Goal: Information Seeking & Learning: Find specific fact

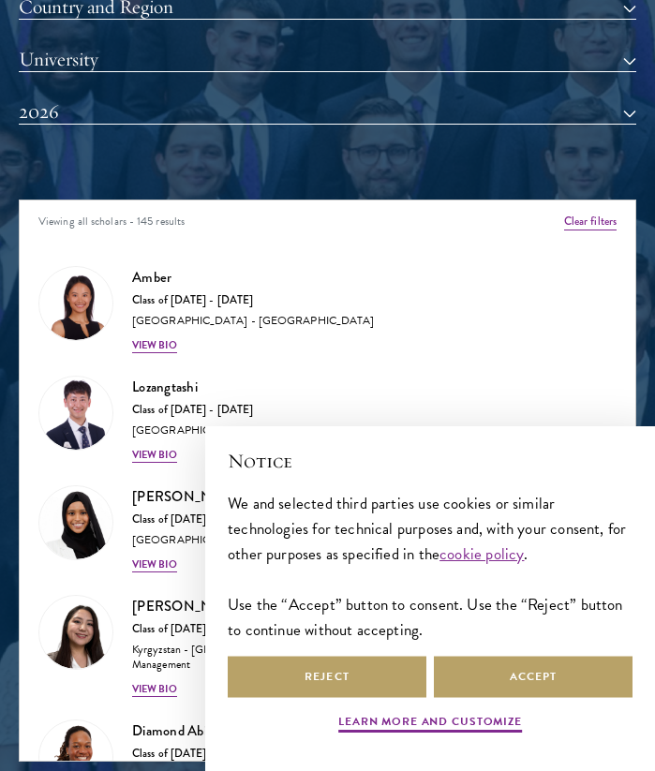
scroll to position [128, 0]
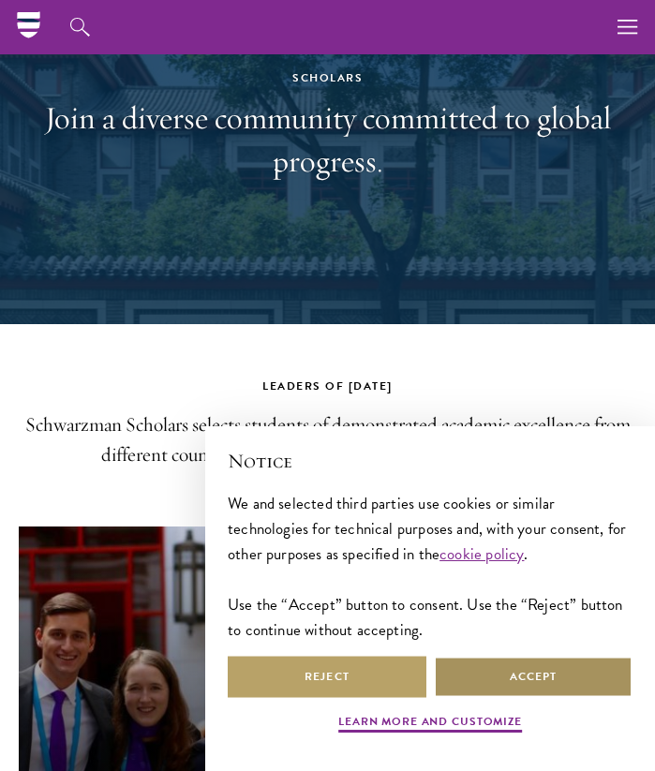
click at [515, 677] on button "Accept" at bounding box center [533, 676] width 199 height 42
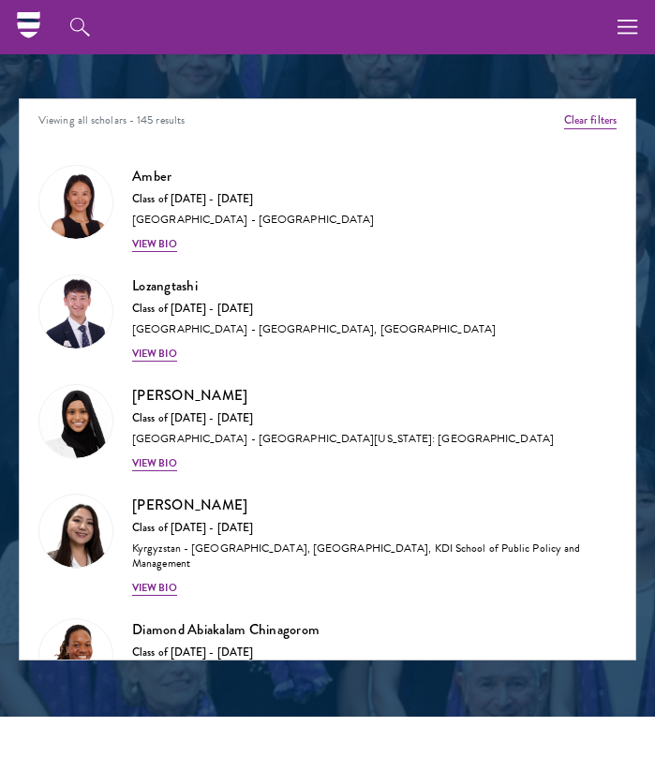
scroll to position [2009, 0]
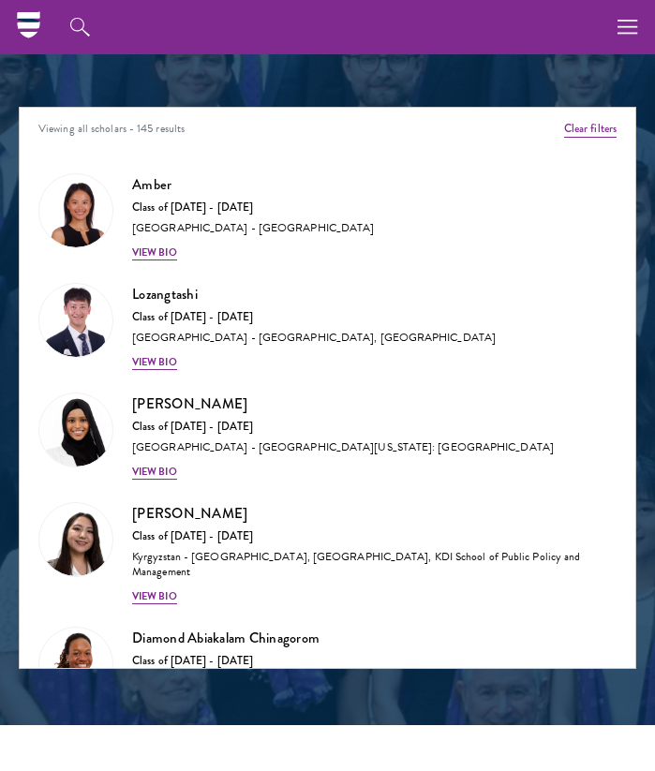
click at [280, 141] on div "Viewing all scholars - 145 results" at bounding box center [327, 132] width 615 height 48
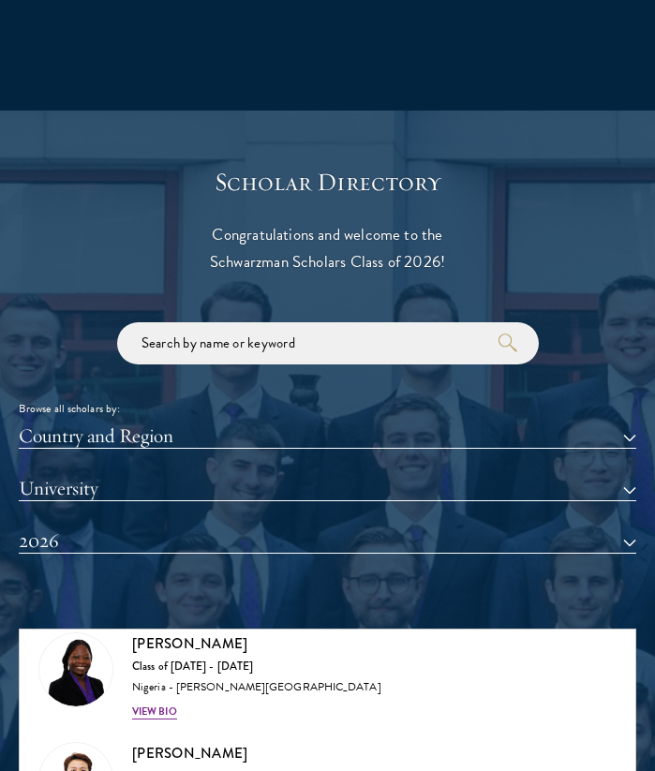
scroll to position [1482, 0]
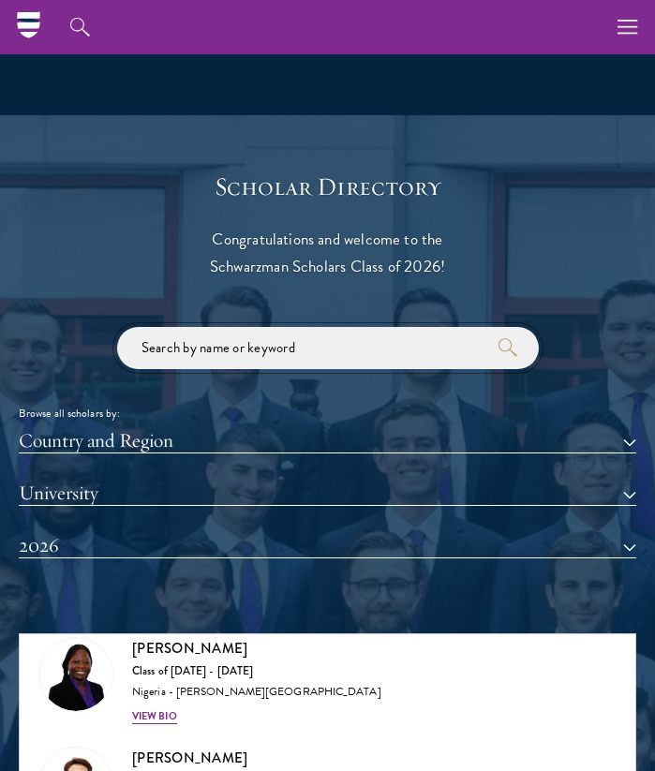
click at [327, 344] on input "search" at bounding box center [327, 348] width 421 height 42
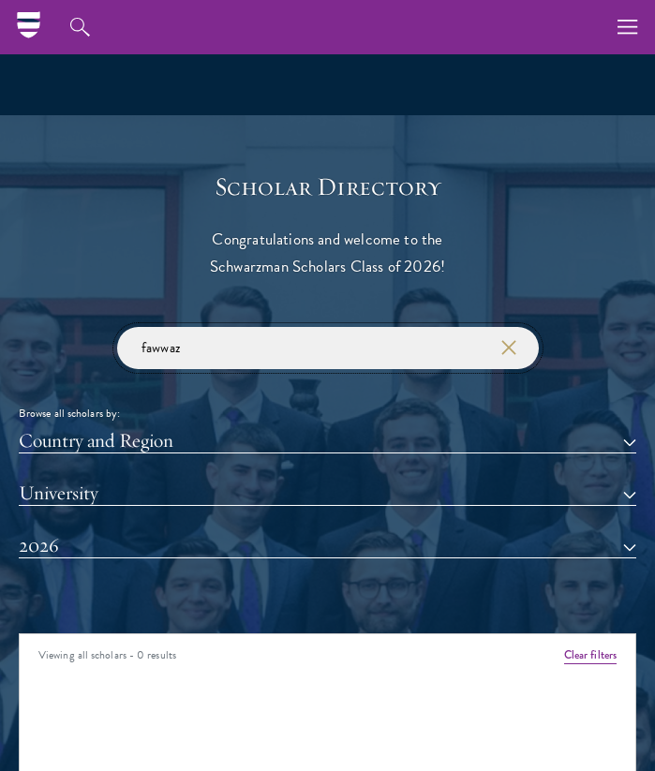
type input "fawwaz"
click button "submit" at bounding box center [0, 0] width 0 height 0
click at [652, 162] on div at bounding box center [327, 683] width 655 height 1136
click at [272, 542] on button "2026" at bounding box center [327, 546] width 617 height 24
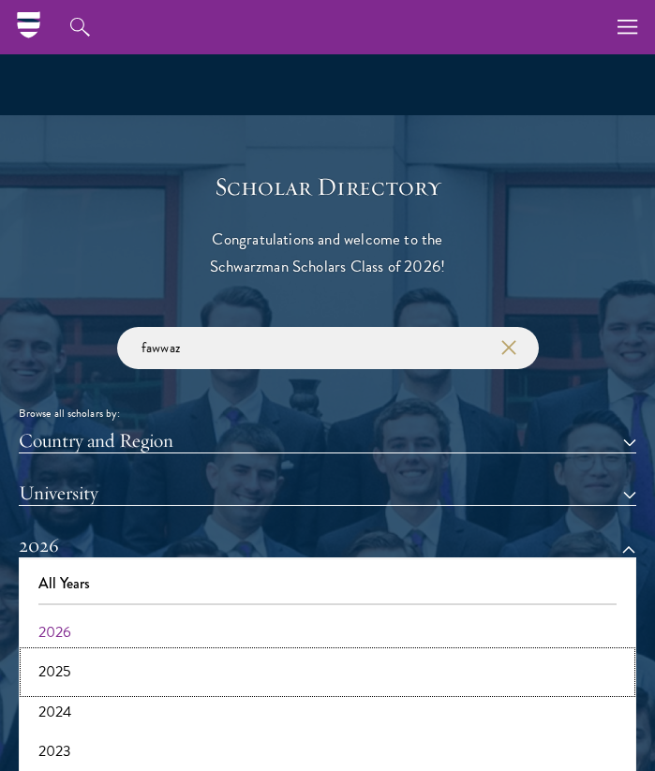
click at [147, 672] on button "2025" at bounding box center [327, 671] width 606 height 39
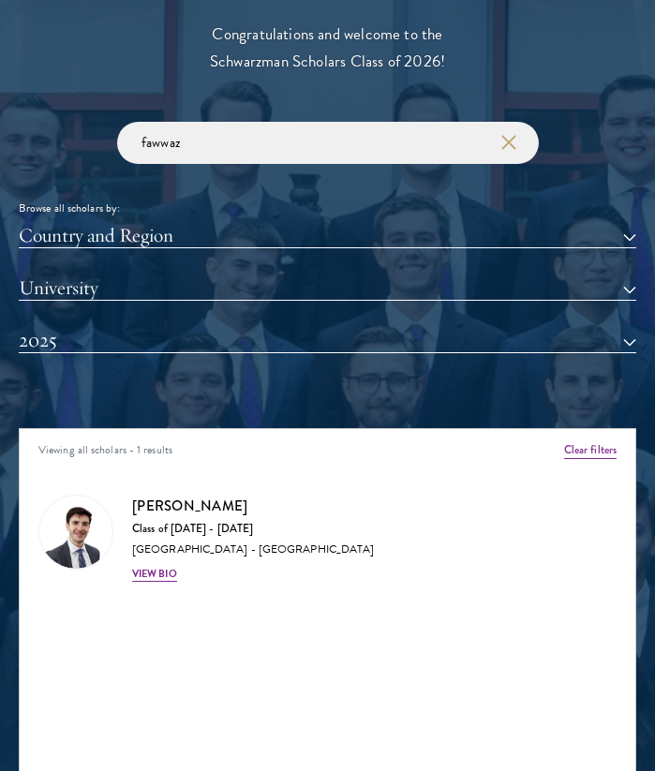
scroll to position [1692, 0]
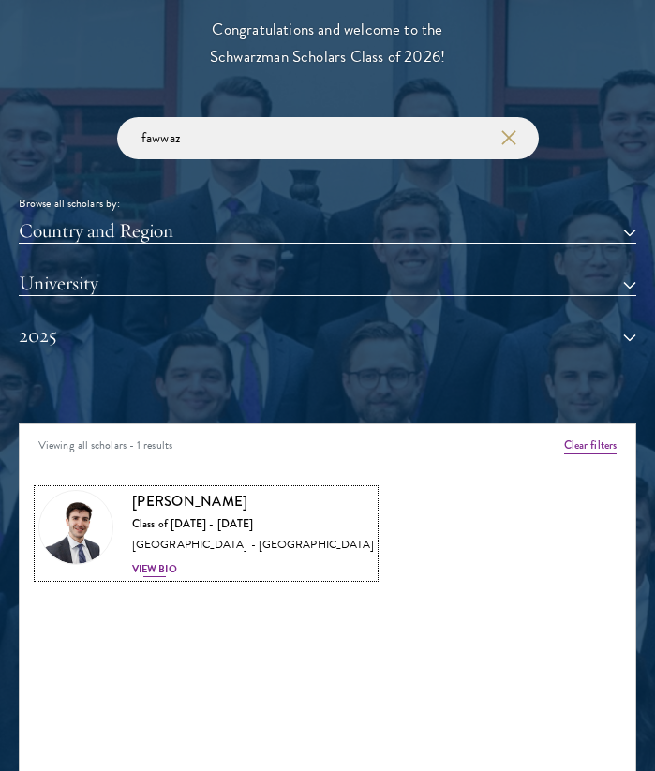
click at [162, 574] on div "View Bio" at bounding box center [154, 569] width 45 height 15
